Goal: Task Accomplishment & Management: Manage account settings

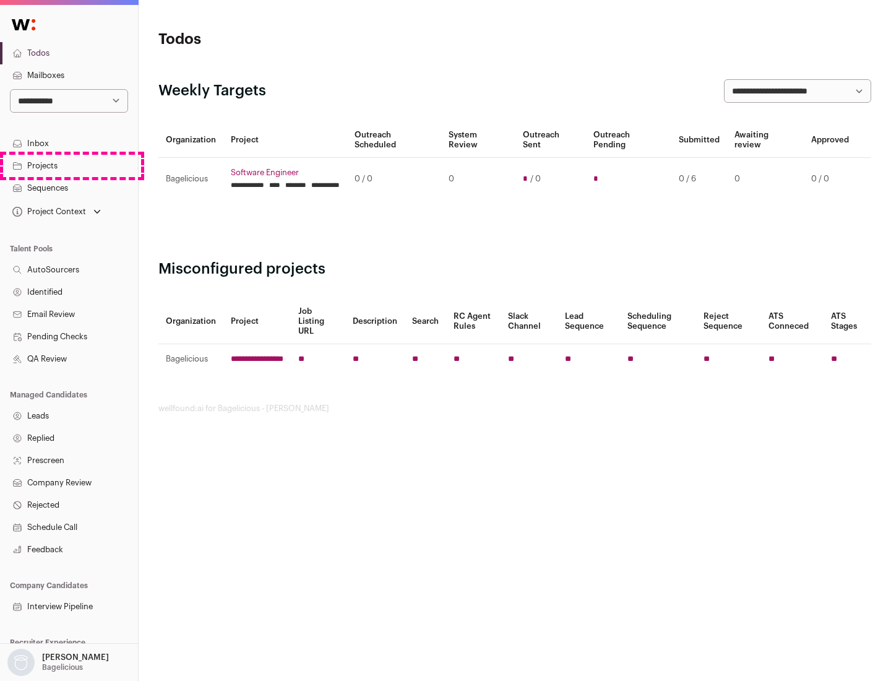
click at [69, 165] on link "Projects" at bounding box center [69, 166] width 138 height 22
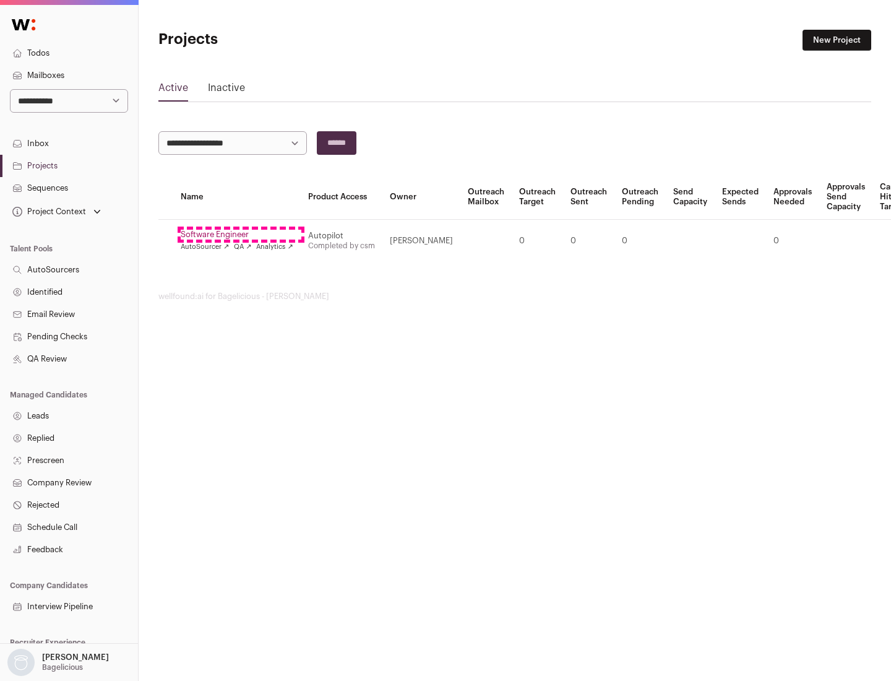
click at [241, 235] on link "Software Engineer" at bounding box center [237, 235] width 113 height 10
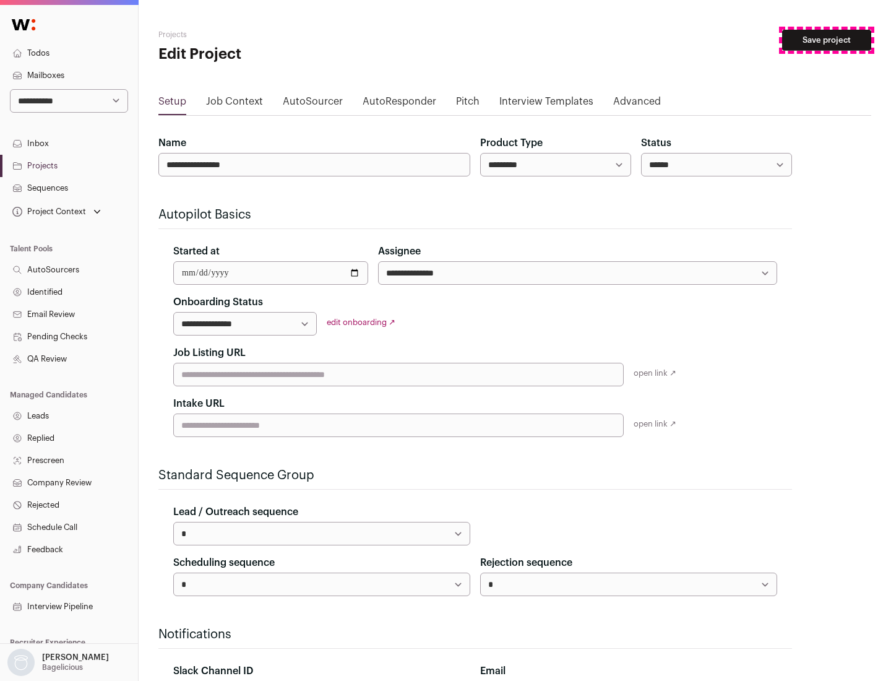
click at [827, 40] on button "Save project" at bounding box center [826, 40] width 89 height 21
